Goal: Task Accomplishment & Management: Use online tool/utility

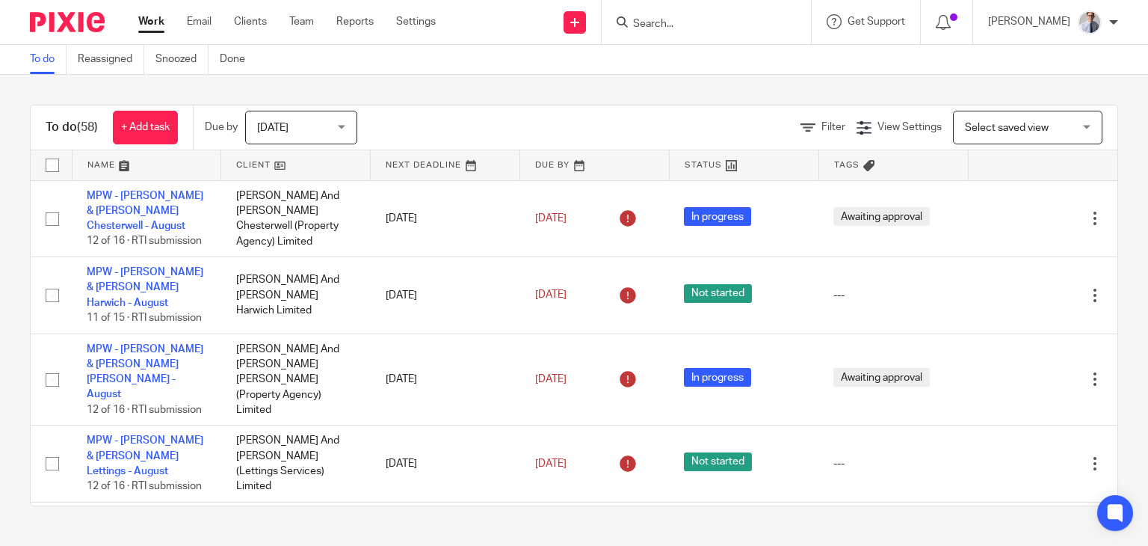
click at [685, 18] on input "Search" at bounding box center [699, 24] width 135 height 13
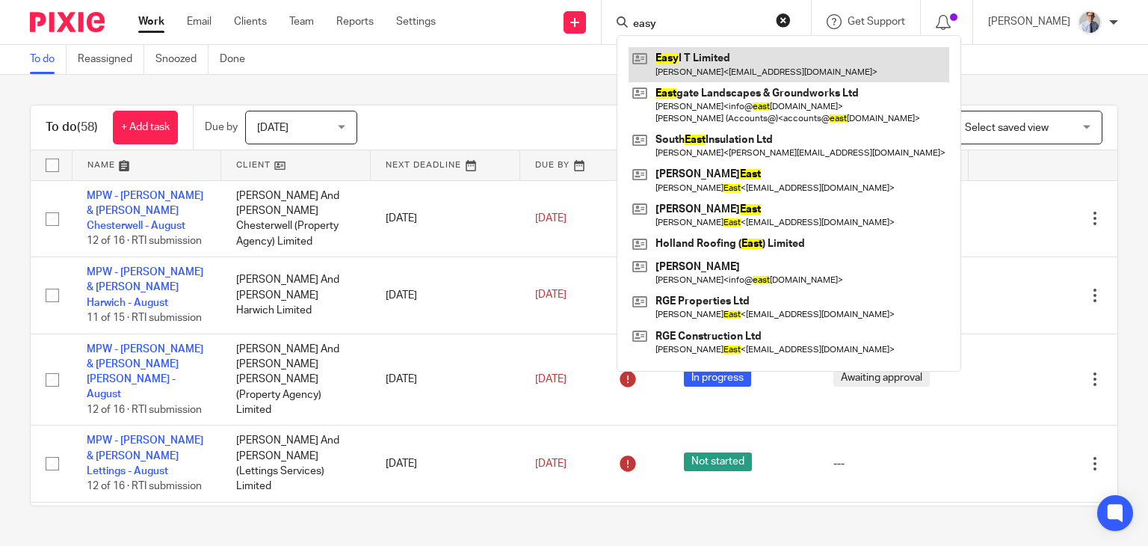
type input "easy"
click at [709, 62] on link at bounding box center [789, 64] width 321 height 34
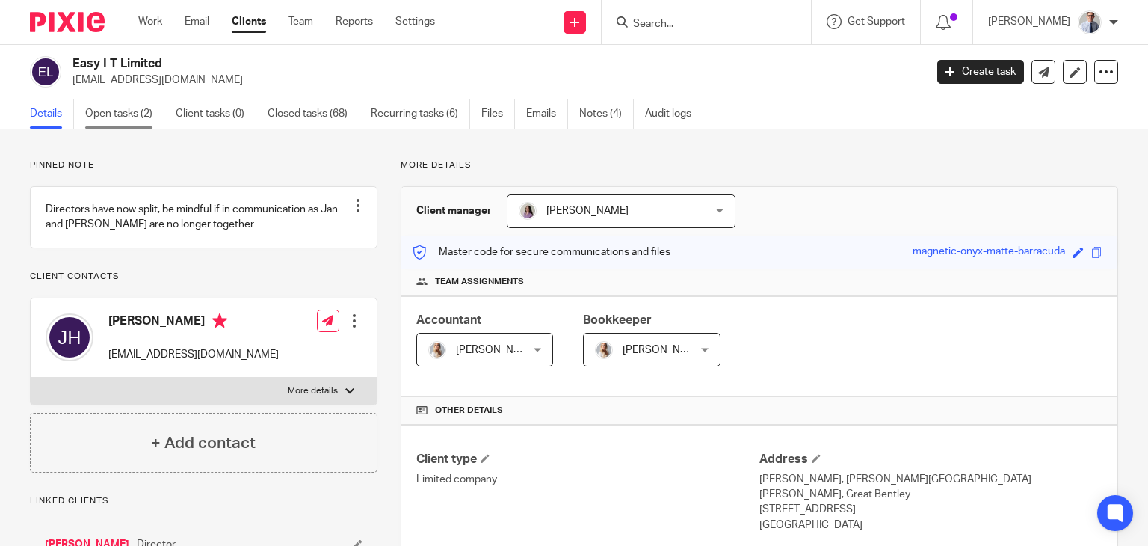
click at [112, 114] on link "Open tasks (2)" at bounding box center [124, 113] width 79 height 29
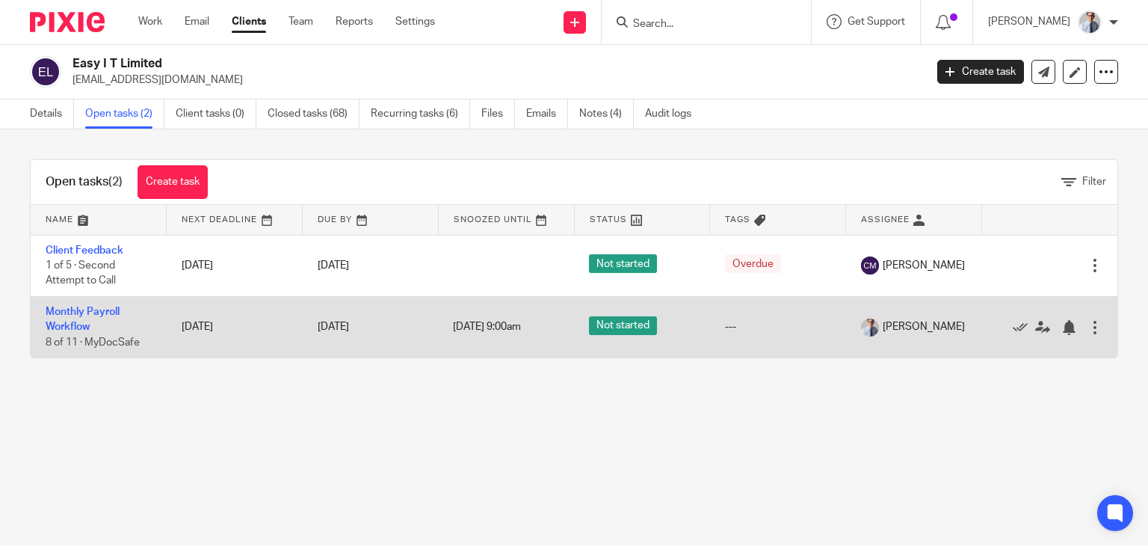
click at [62, 319] on td "Monthly Payroll Workflow 8 of 11 · MyDocSafe" at bounding box center [99, 326] width 136 height 61
click at [69, 319] on td "Monthly Payroll Workflow 8 of 11 · MyDocSafe" at bounding box center [99, 326] width 136 height 61
click at [69, 314] on link "Monthly Payroll Workflow" at bounding box center [83, 318] width 74 height 25
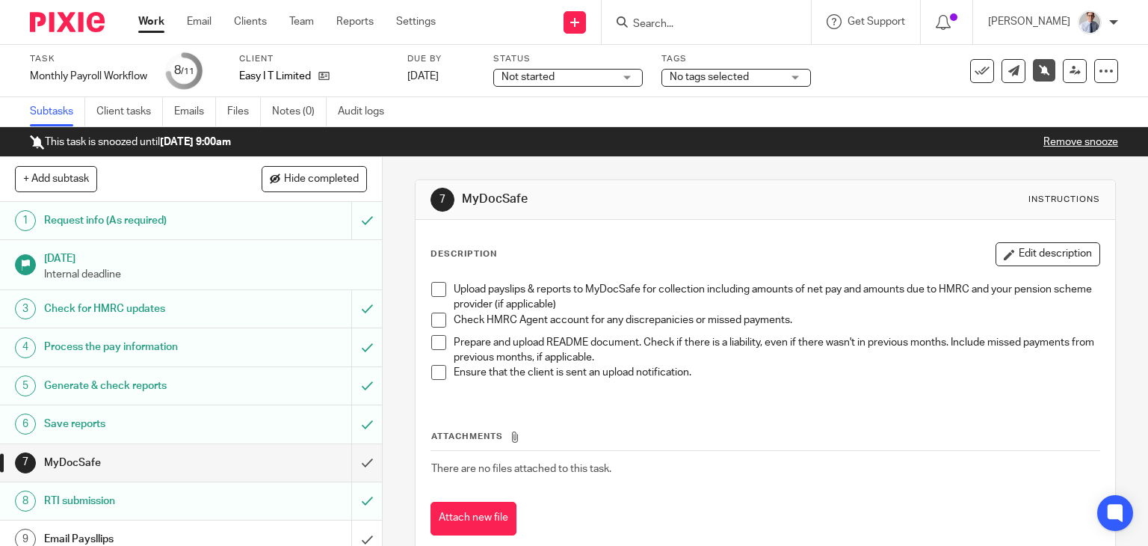
drag, startPoint x: 434, startPoint y: 288, endPoint x: 436, endPoint y: 325, distance: 37.4
click at [434, 288] on span at bounding box center [438, 289] width 15 height 15
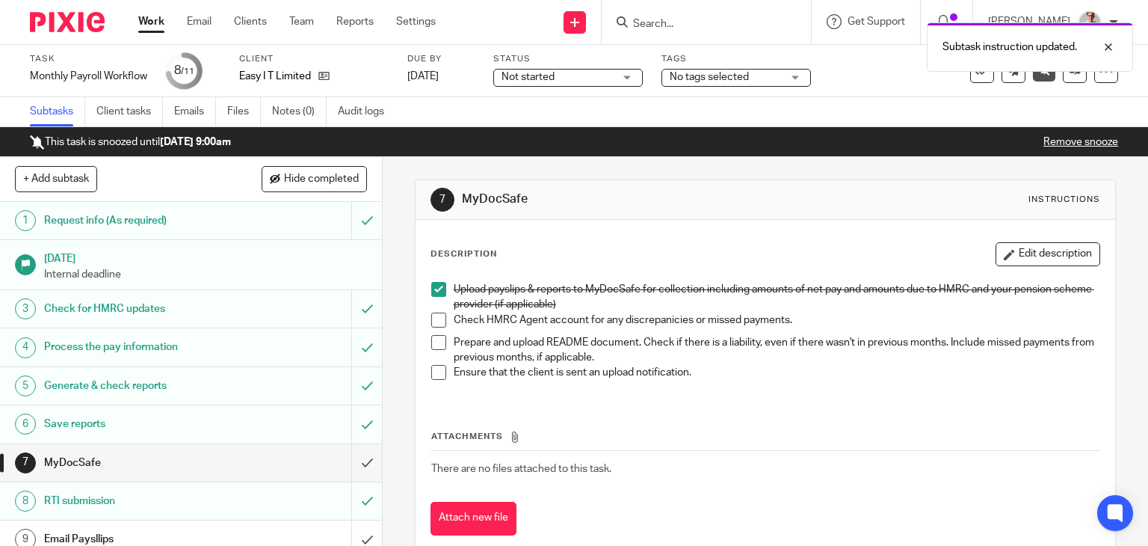
click at [436, 323] on span at bounding box center [438, 319] width 15 height 15
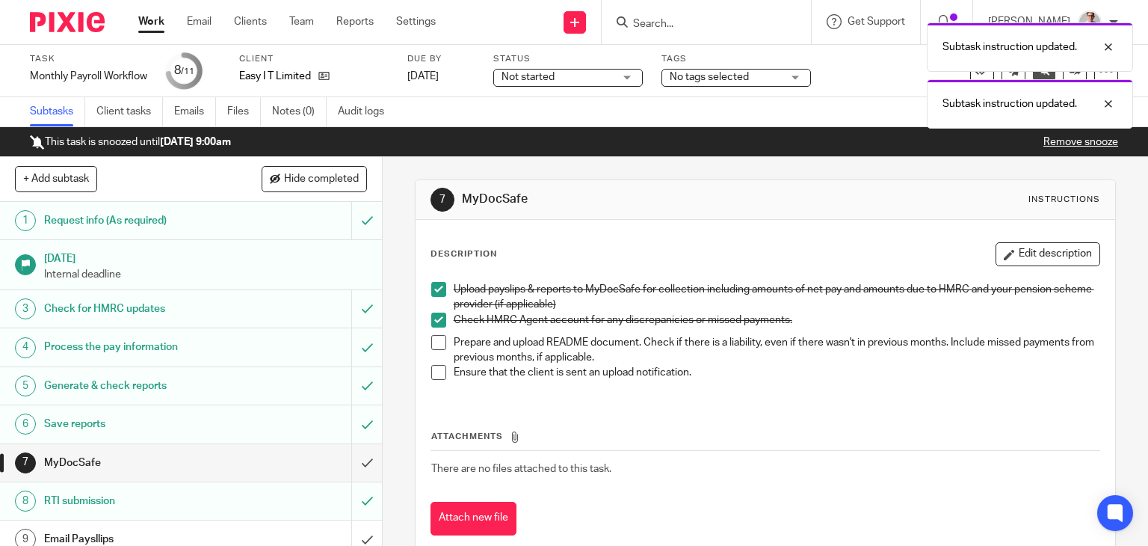
click at [434, 346] on span at bounding box center [438, 342] width 15 height 15
click at [434, 371] on span at bounding box center [438, 372] width 15 height 15
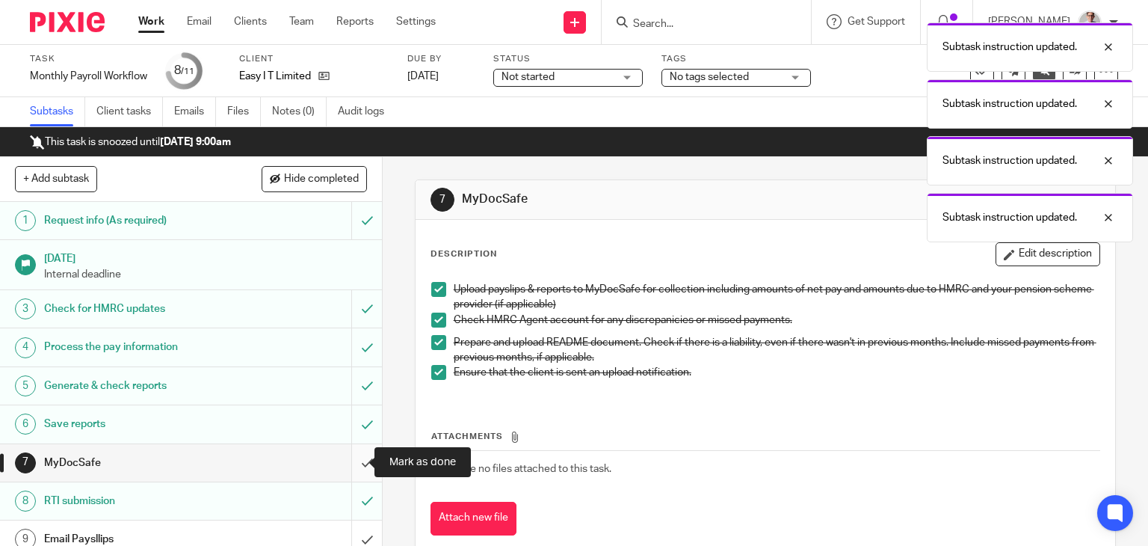
click at [348, 461] on input "submit" at bounding box center [191, 462] width 382 height 37
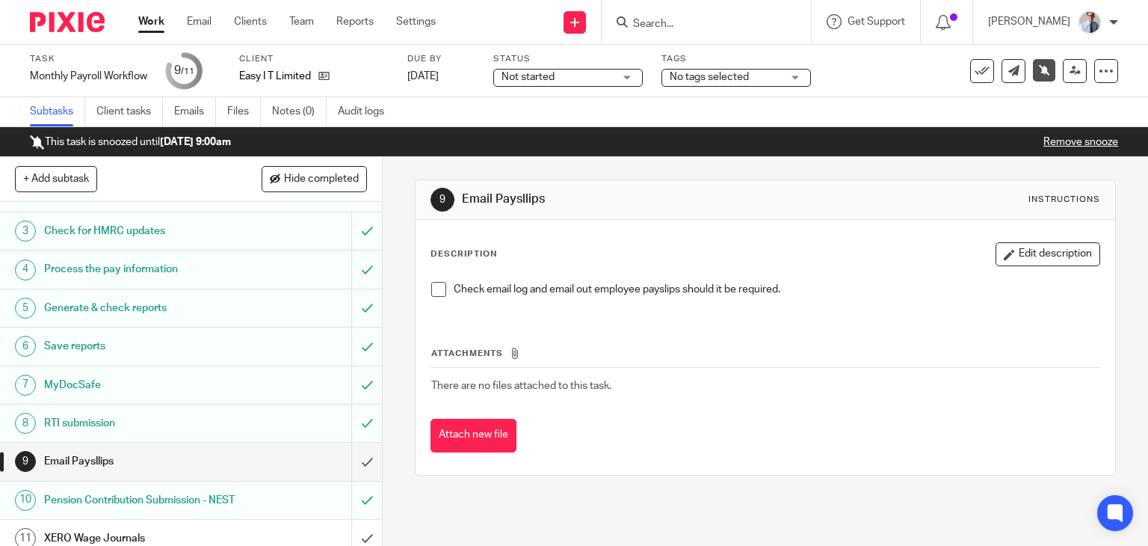
scroll to position [103, 0]
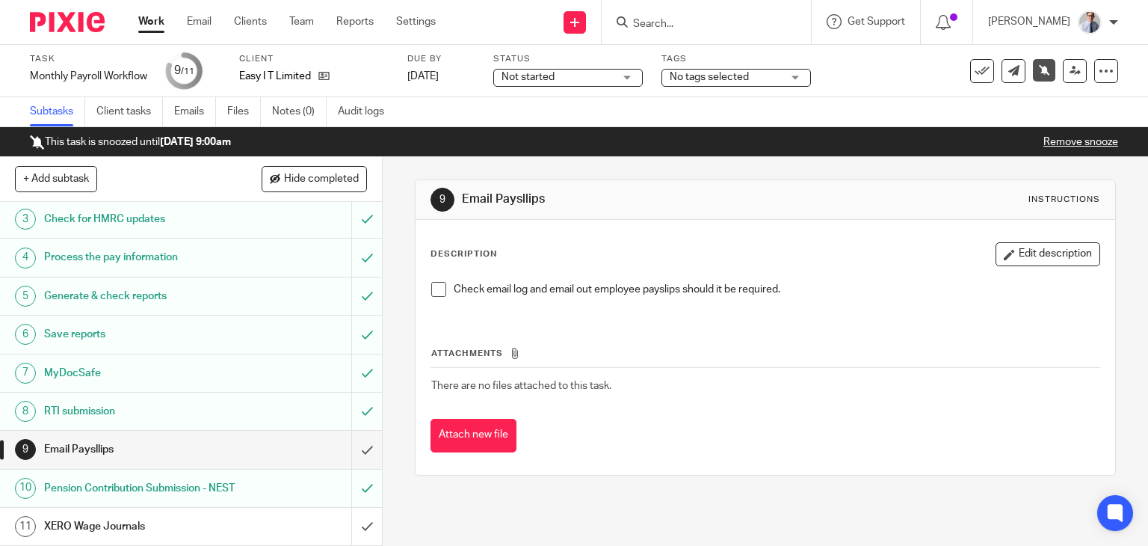
click at [433, 290] on span at bounding box center [438, 289] width 15 height 15
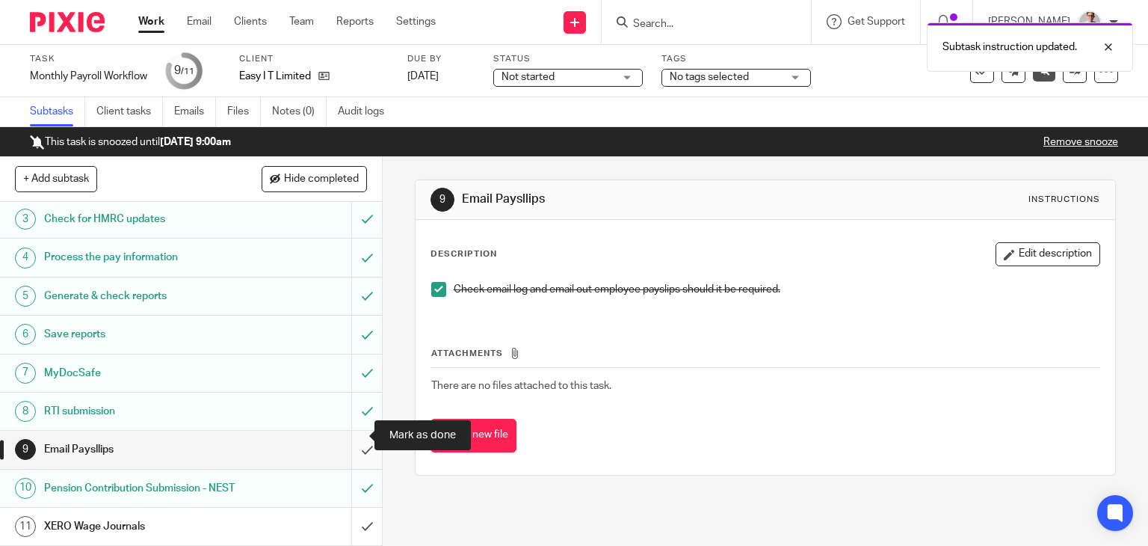
click at [356, 434] on input "submit" at bounding box center [191, 449] width 382 height 37
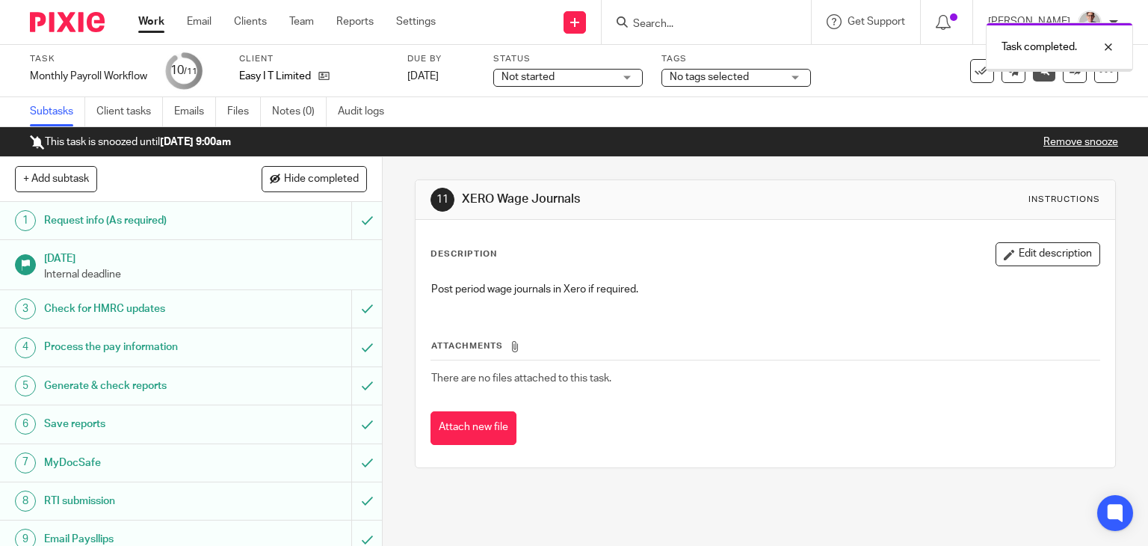
scroll to position [103, 0]
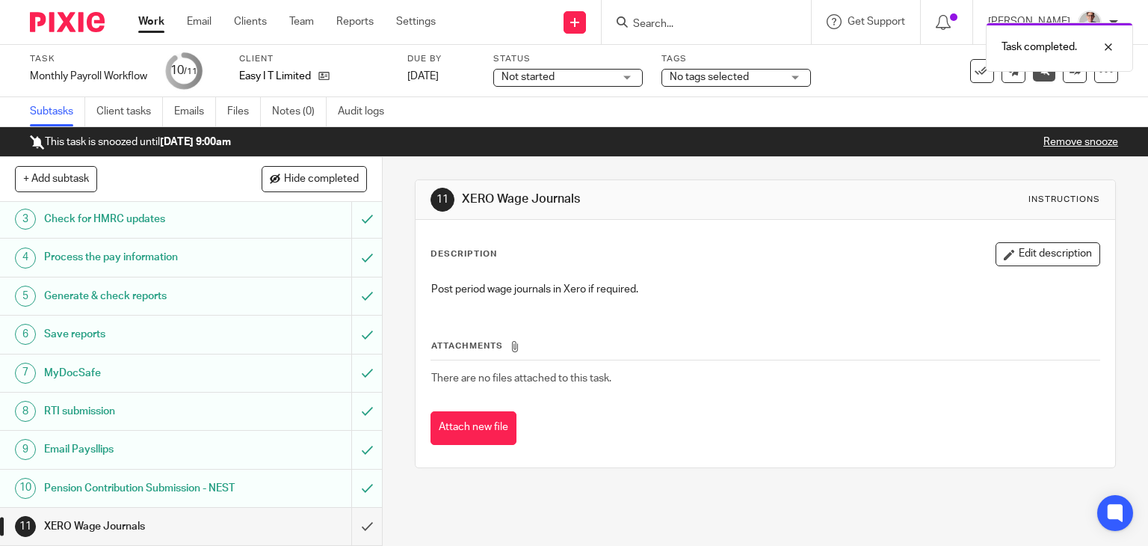
click at [147, 28] on link "Work" at bounding box center [151, 21] width 26 height 15
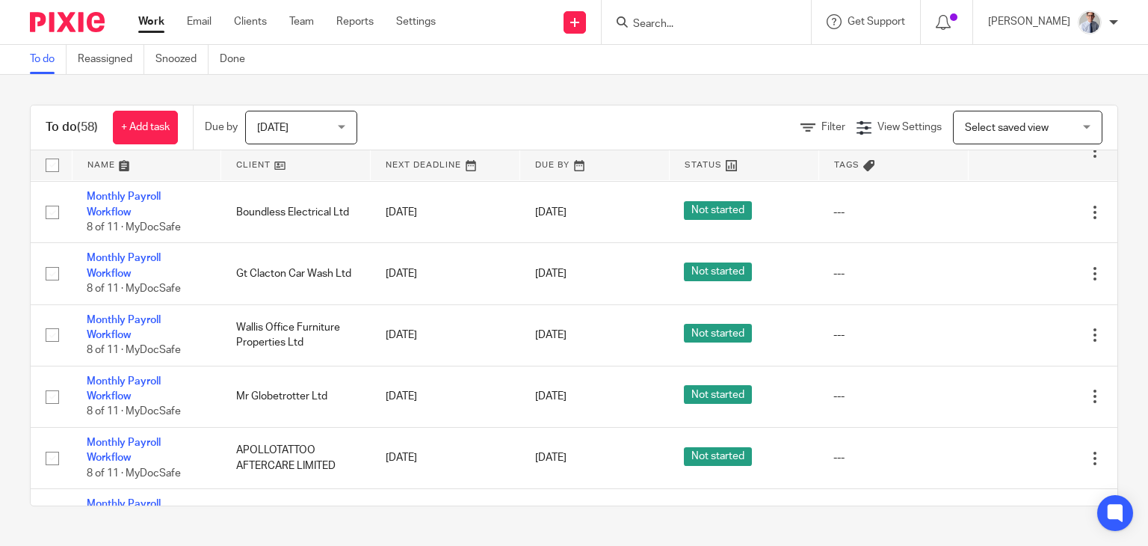
scroll to position [1370, 0]
